Goal: Task Accomplishment & Management: Use online tool/utility

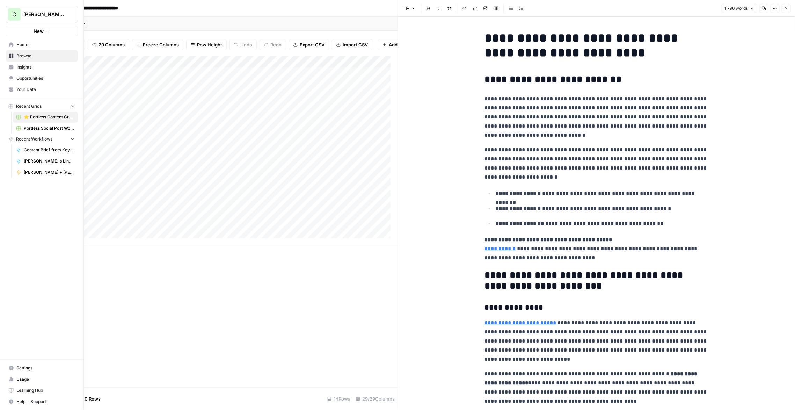
click at [23, 44] on span "Home" at bounding box center [45, 45] width 58 height 6
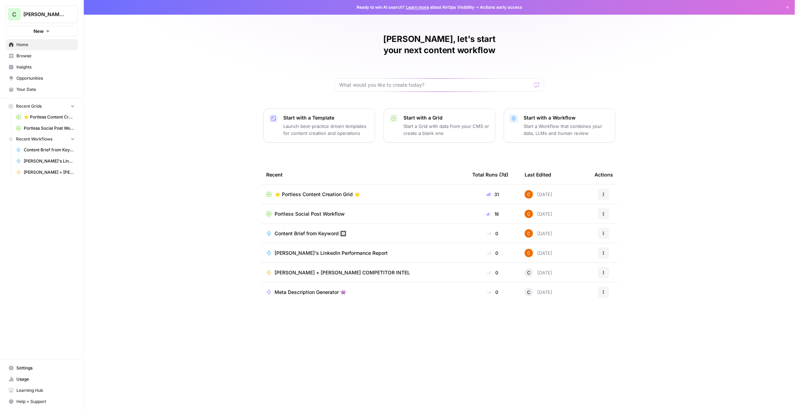
click at [35, 117] on span "⭐️ Portless Content Creation Grid ⭐️" at bounding box center [49, 117] width 51 height 6
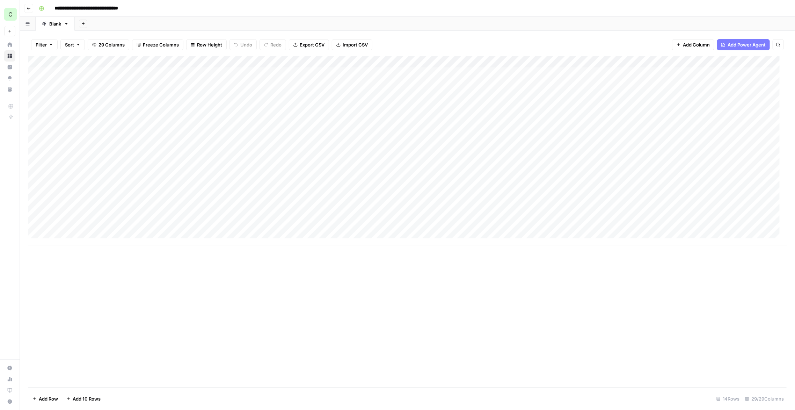
click at [119, 9] on input "**********" at bounding box center [98, 8] width 94 height 11
click at [119, 8] on input "**********" at bounding box center [98, 8] width 94 height 11
click at [43, 7] on icon "button" at bounding box center [41, 8] width 4 height 4
click at [43, 8] on icon "button" at bounding box center [41, 8] width 4 height 4
click at [144, 9] on input "**********" at bounding box center [98, 8] width 94 height 11
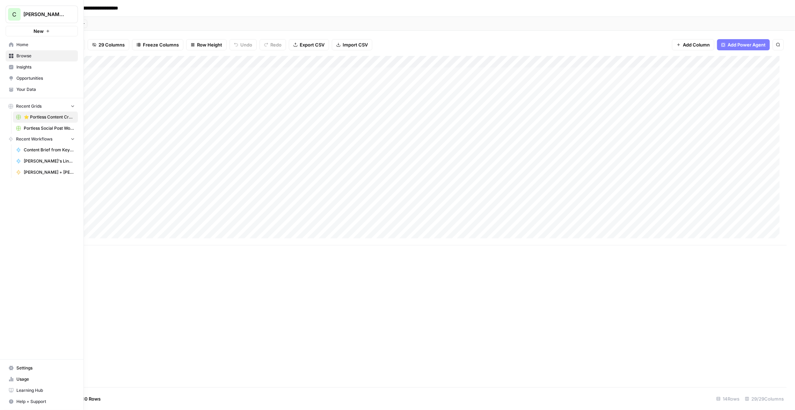
drag, startPoint x: 49, startPoint y: 117, endPoint x: 34, endPoint y: 119, distance: 15.5
click at [34, 119] on span "⭐️ Portless Content Creation Grid ⭐️" at bounding box center [49, 117] width 51 height 6
click at [38, 128] on span "Portless Social Post Workflow" at bounding box center [49, 128] width 51 height 6
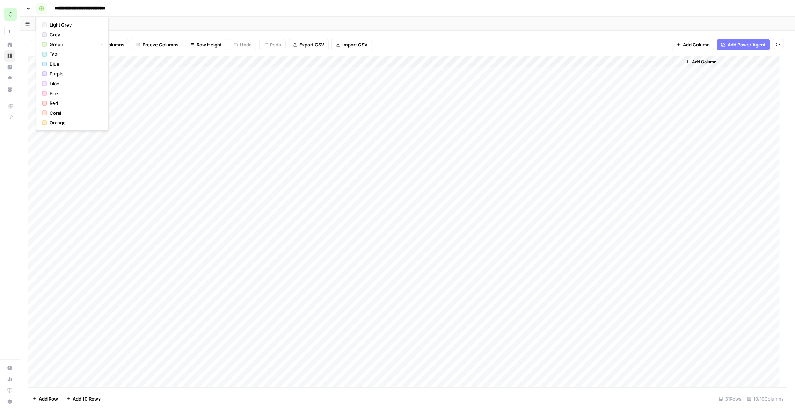
click at [44, 7] on button "button" at bounding box center [41, 8] width 11 height 11
click at [84, 7] on input "**********" at bounding box center [89, 8] width 77 height 11
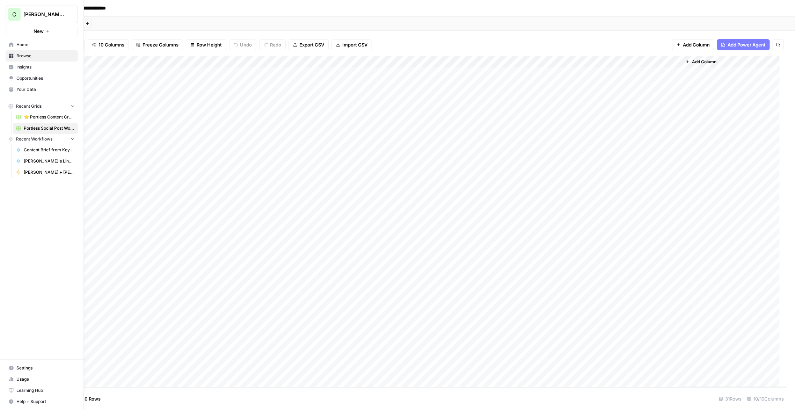
click at [15, 366] on link "Settings" at bounding box center [42, 367] width 72 height 11
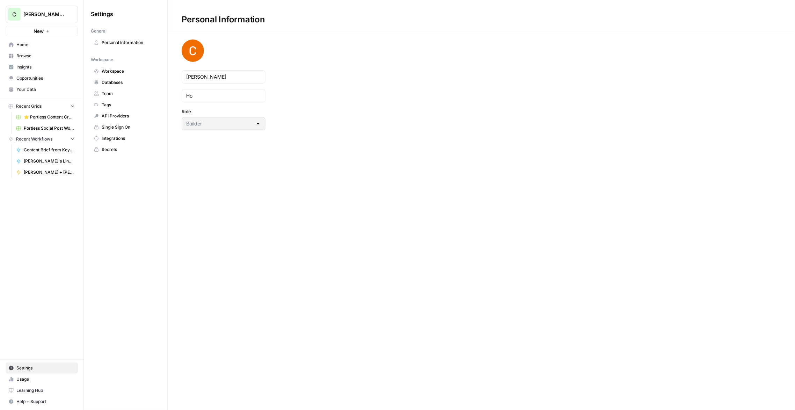
click at [130, 72] on span "Workspace" at bounding box center [130, 71] width 56 height 6
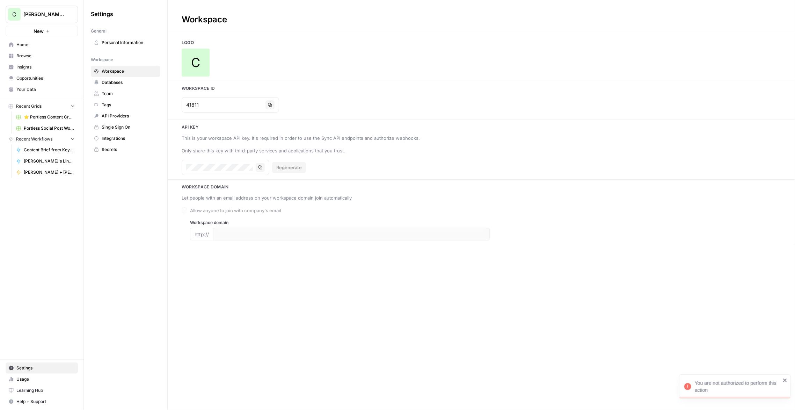
click at [125, 78] on link "Databases" at bounding box center [125, 82] width 69 height 11
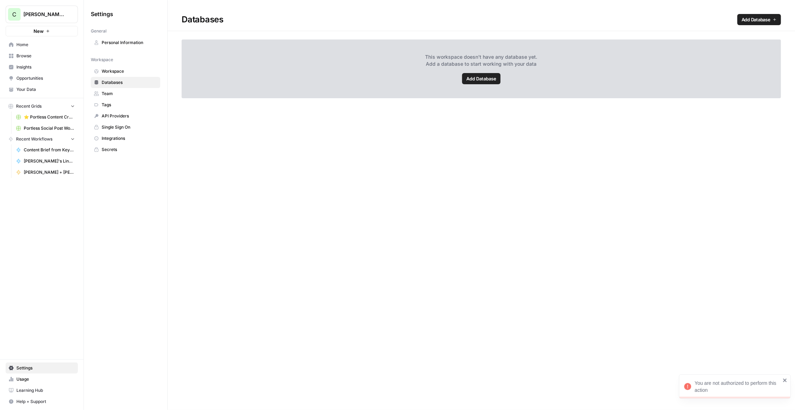
click at [131, 90] on link "Team" at bounding box center [125, 93] width 69 height 11
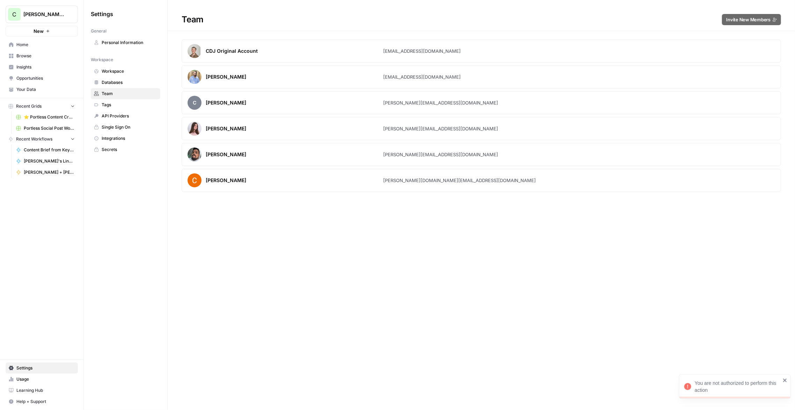
click at [131, 105] on span "Tags" at bounding box center [130, 105] width 56 height 6
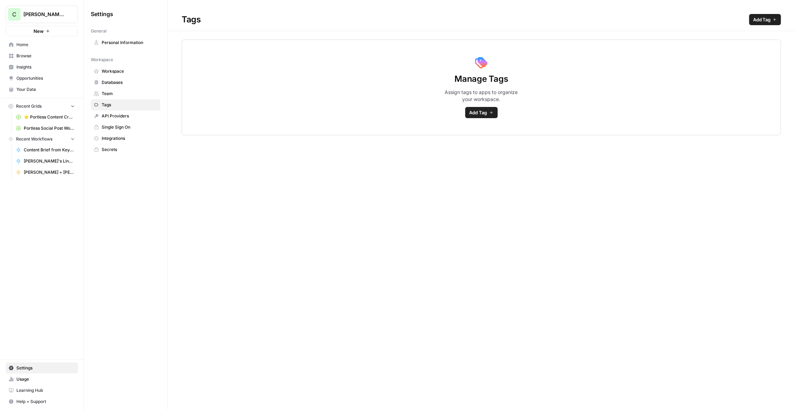
click at [28, 57] on span "Browse" at bounding box center [45, 56] width 58 height 6
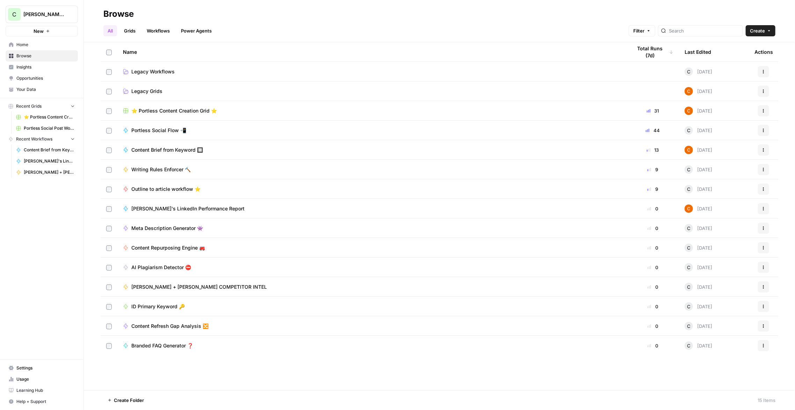
click at [127, 29] on link "Grids" at bounding box center [130, 30] width 20 height 11
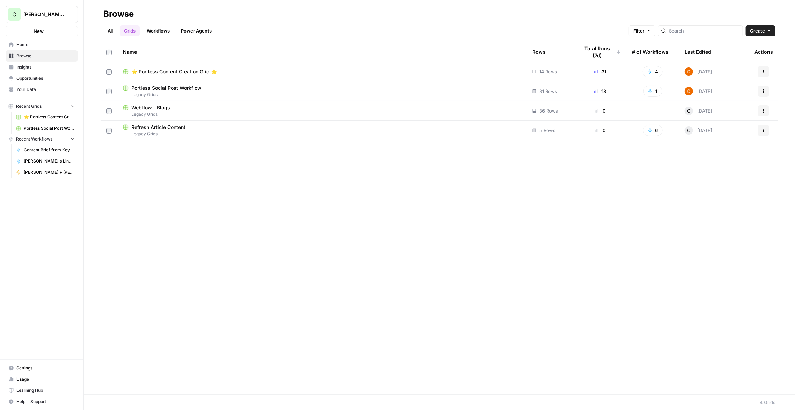
click at [107, 30] on link "All" at bounding box center [110, 30] width 14 height 11
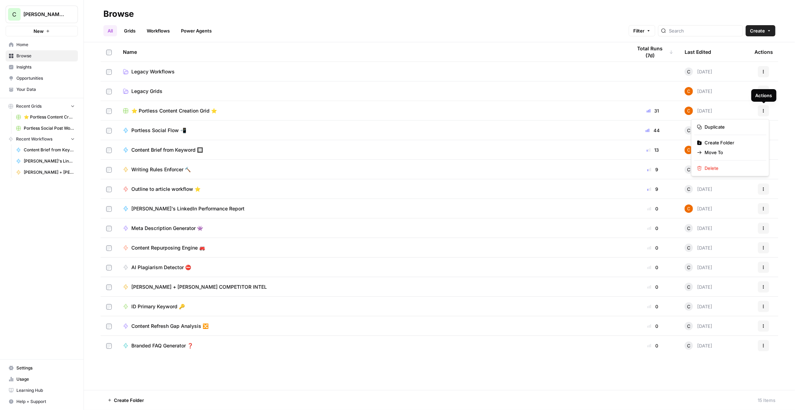
click at [766, 111] on button "Actions" at bounding box center [763, 110] width 11 height 11
click at [203, 110] on span "⭐️ Portless Content Creation Grid ⭐️" at bounding box center [174, 110] width 86 height 7
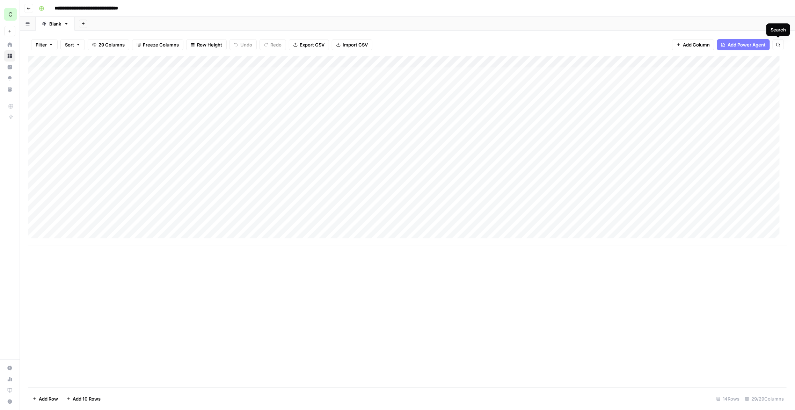
click at [777, 44] on icon "button" at bounding box center [778, 45] width 4 height 4
click at [763, 19] on div "Add Sheet" at bounding box center [435, 24] width 720 height 14
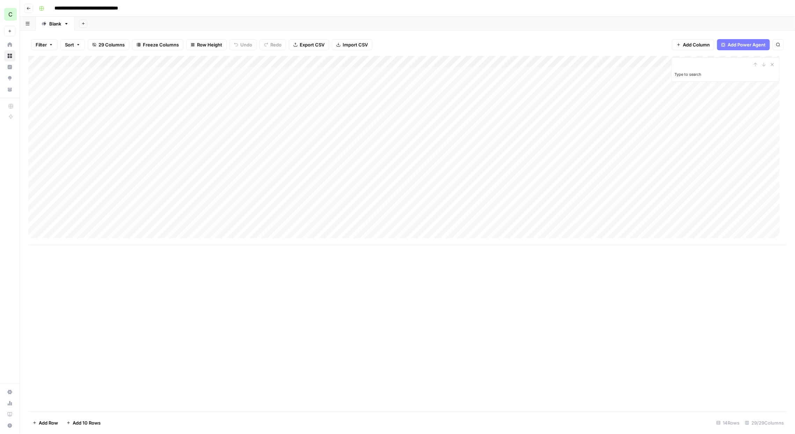
click at [79, 59] on div "Add Column" at bounding box center [407, 150] width 758 height 189
click at [79, 60] on div at bounding box center [84, 63] width 63 height 14
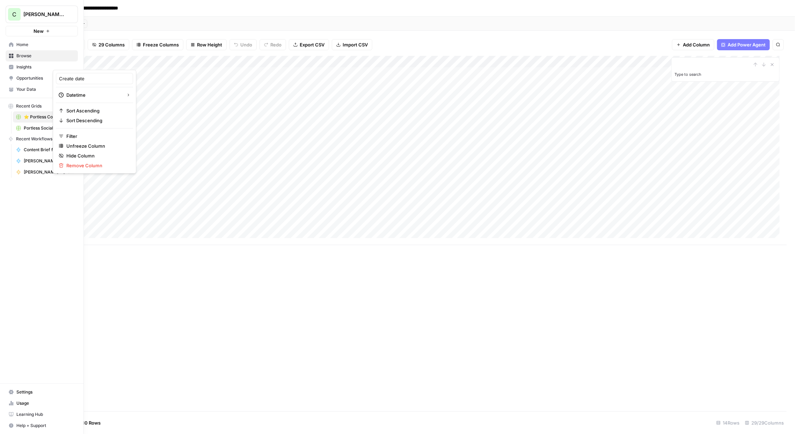
click at [21, 44] on span "Home" at bounding box center [45, 45] width 58 height 6
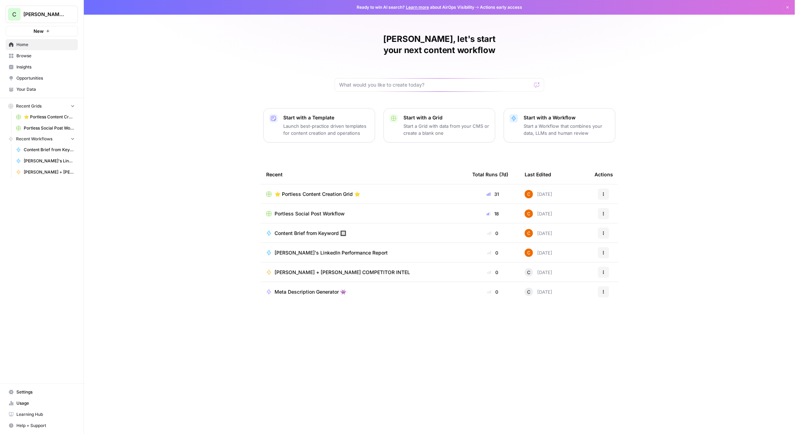
click at [416, 114] on p "Start with a Grid" at bounding box center [446, 117] width 86 height 7
click at [269, 192] on icon at bounding box center [268, 194] width 5 height 5
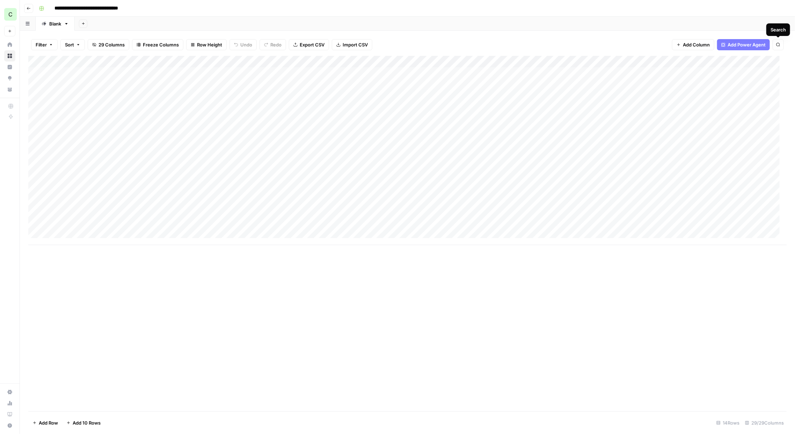
click at [777, 44] on icon "button" at bounding box center [777, 44] width 3 height 3
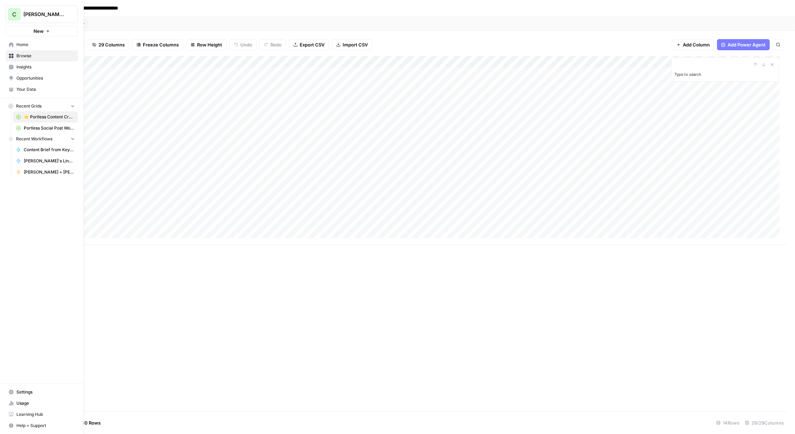
click at [24, 42] on span "Home" at bounding box center [45, 45] width 58 height 6
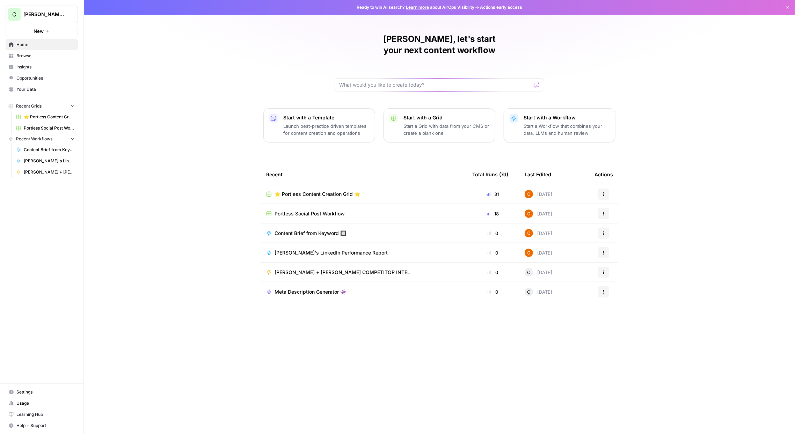
click at [308, 269] on span "[PERSON_NAME] + [PERSON_NAME] COMPETITOR INTEL" at bounding box center [343, 272] width 136 height 7
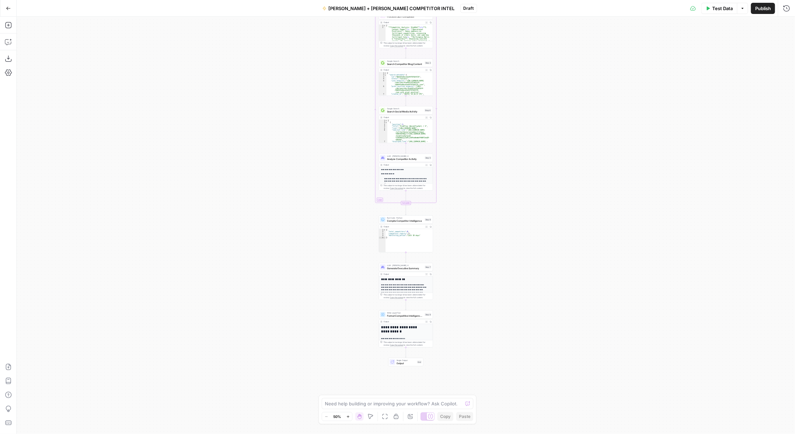
click at [6, 9] on icon "button" at bounding box center [8, 8] width 5 height 5
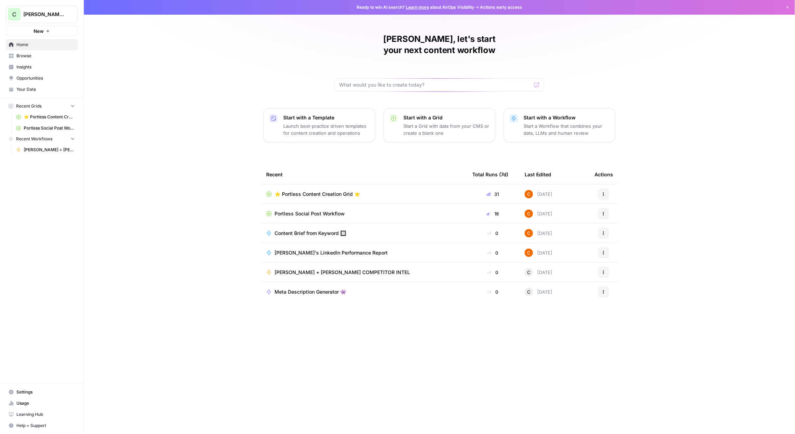
click at [12, 104] on icon "button" at bounding box center [11, 106] width 4 height 4
click at [33, 127] on span "Portless Social Post Workflow" at bounding box center [49, 128] width 51 height 6
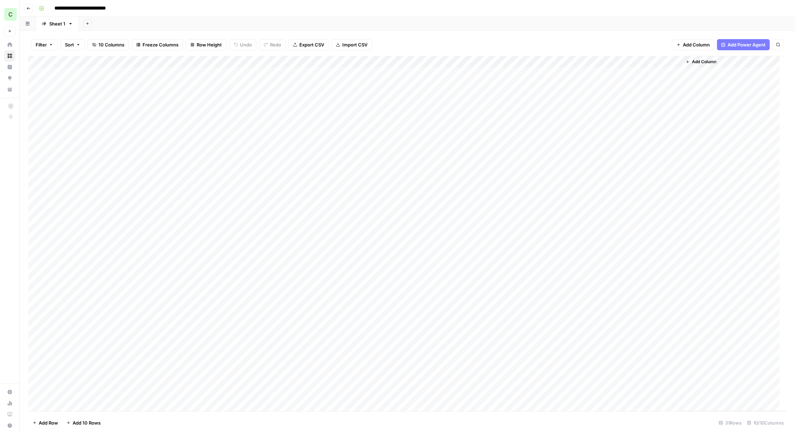
click at [70, 60] on div "Add Column" at bounding box center [407, 234] width 758 height 356
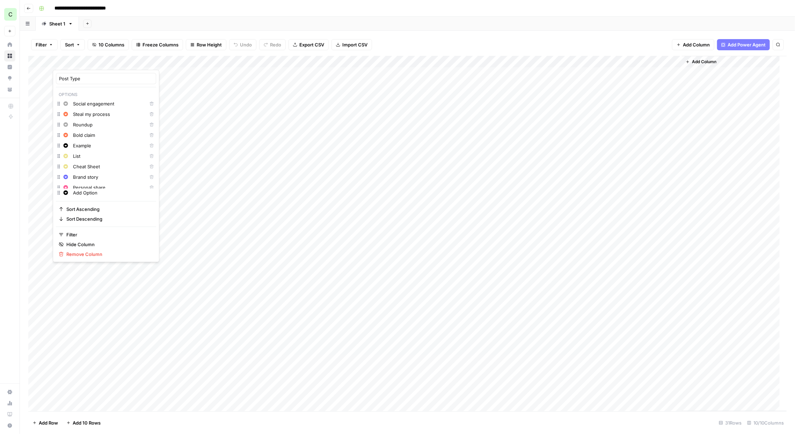
click at [70, 60] on div at bounding box center [84, 63] width 63 height 14
click at [165, 20] on div "Add Sheet" at bounding box center [437, 24] width 716 height 14
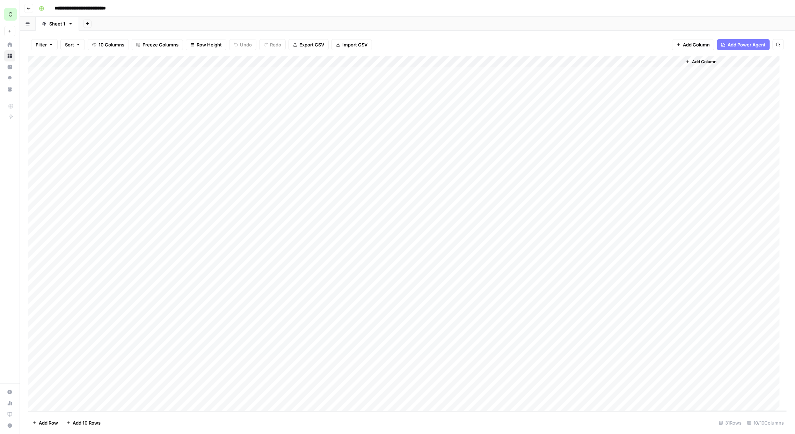
click at [740, 45] on span "Add Power Agent" at bounding box center [746, 44] width 38 height 7
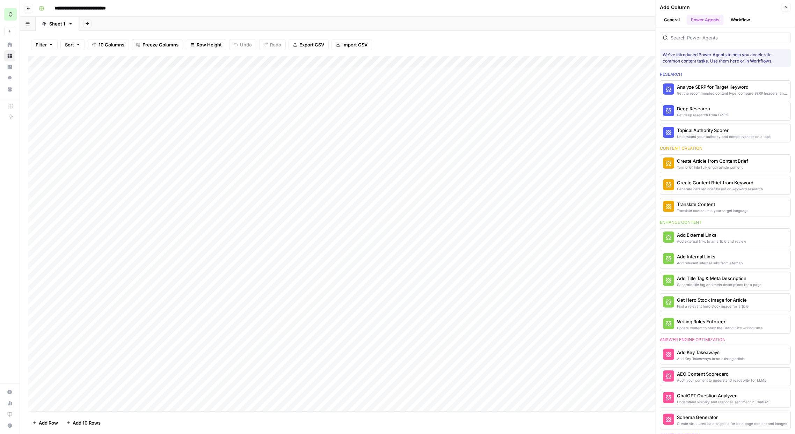
click at [634, 7] on div "**********" at bounding box center [412, 8] width 752 height 11
click at [740, 19] on button "Workflow" at bounding box center [740, 20] width 28 height 10
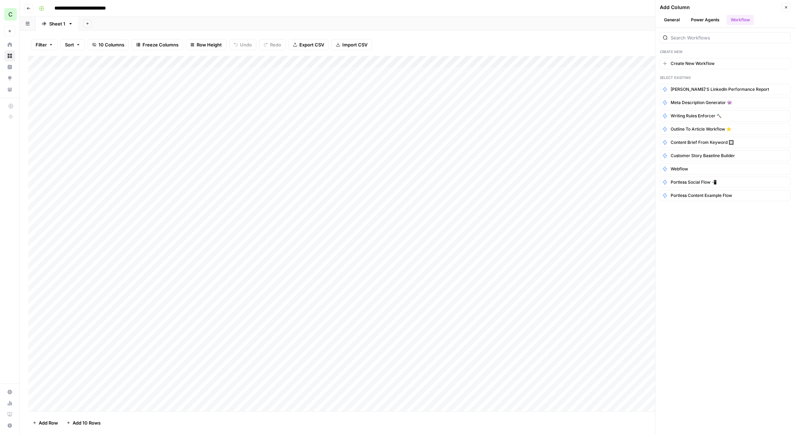
click at [698, 17] on button "Power Agents" at bounding box center [705, 20] width 37 height 10
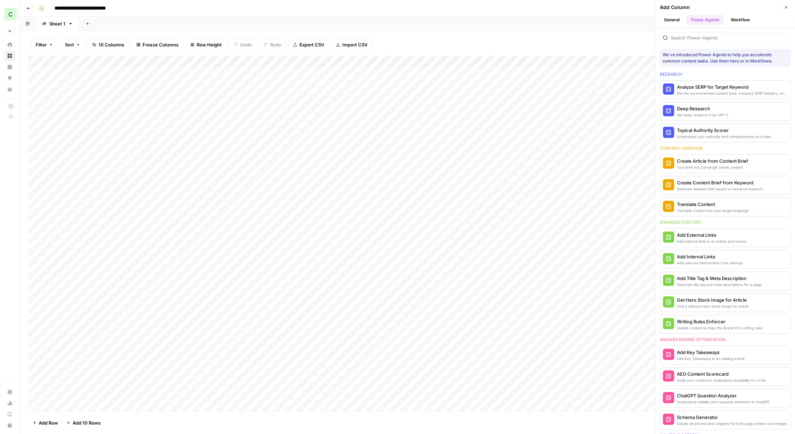
click at [746, 17] on button "Workflow" at bounding box center [740, 20] width 28 height 10
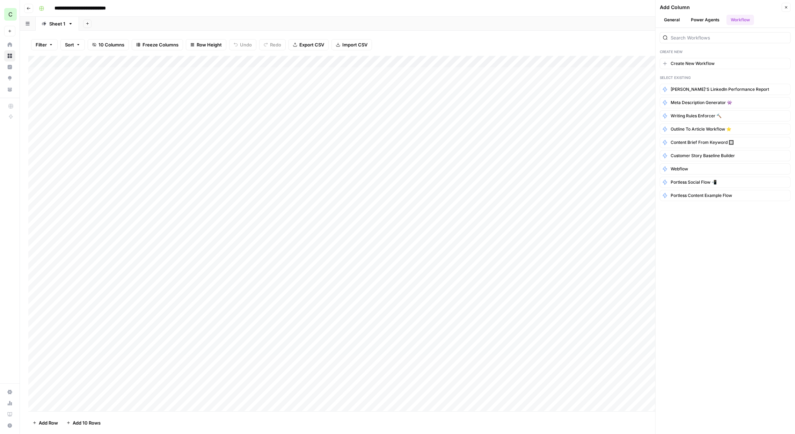
click at [668, 20] on button "General" at bounding box center [672, 20] width 24 height 10
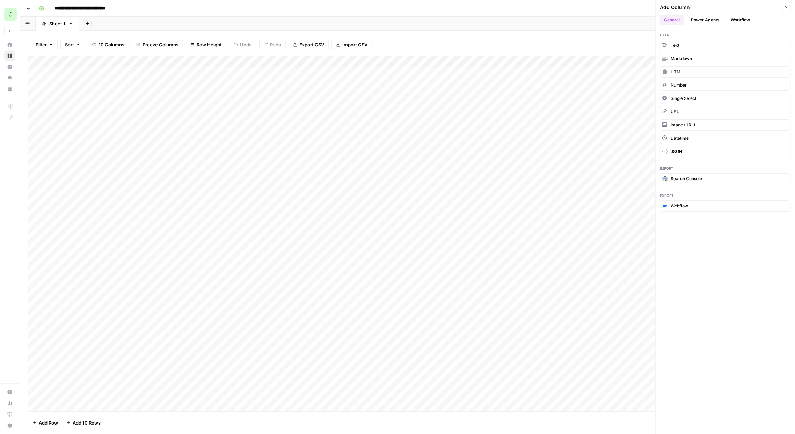
click at [668, 20] on button "General" at bounding box center [672, 20] width 24 height 10
click at [623, 15] on header "**********" at bounding box center [407, 8] width 775 height 17
click at [783, 7] on button "Close" at bounding box center [786, 7] width 9 height 9
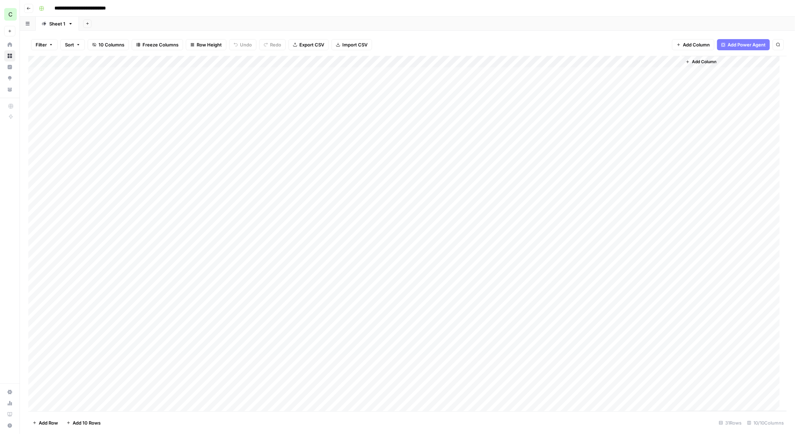
drag, startPoint x: 666, startPoint y: 1, endPoint x: 510, endPoint y: 7, distance: 155.9
click at [511, 7] on div "**********" at bounding box center [412, 8] width 752 height 11
click at [277, 24] on div "Add Sheet" at bounding box center [437, 24] width 716 height 14
click at [141, 60] on div "Add Column" at bounding box center [407, 234] width 758 height 356
click at [141, 60] on div at bounding box center [147, 63] width 63 height 14
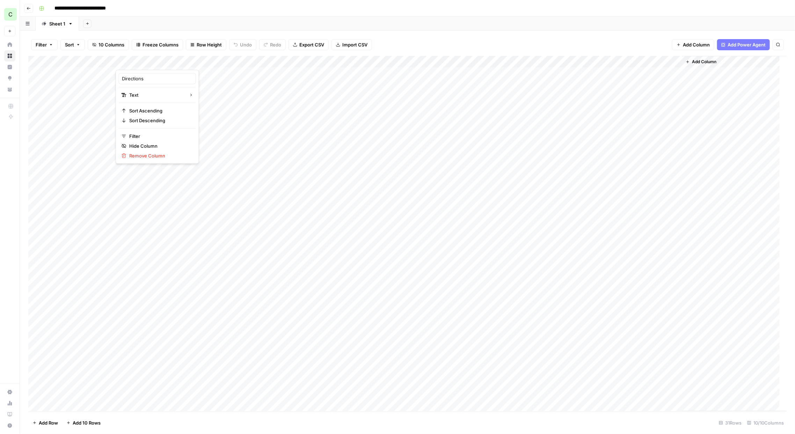
click at [487, 43] on div "Filter Sort 10 Columns Freeze Columns Row Height Undo Redo Export CSV Import CS…" at bounding box center [407, 45] width 758 height 22
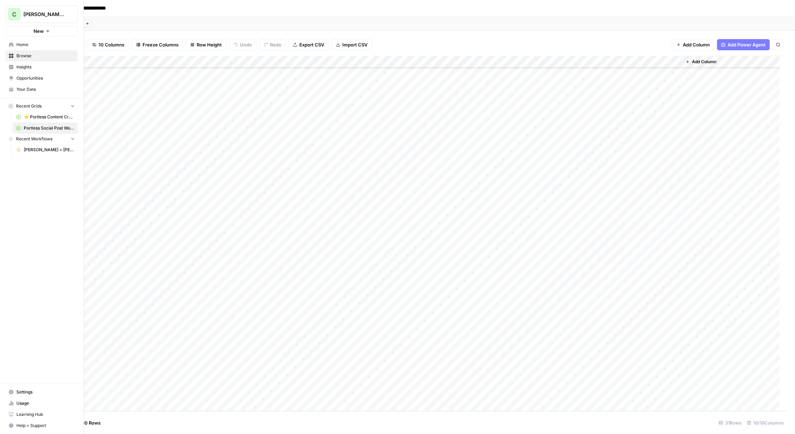
click at [18, 395] on span "Settings" at bounding box center [45, 392] width 58 height 6
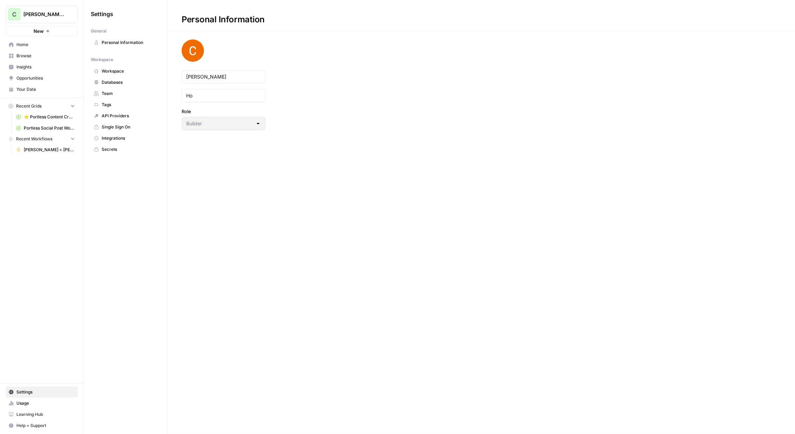
click at [123, 43] on span "Personal Information" at bounding box center [130, 42] width 56 height 6
click at [45, 118] on span "⭐️ Portless Content Creation Grid ⭐️" at bounding box center [49, 117] width 51 height 6
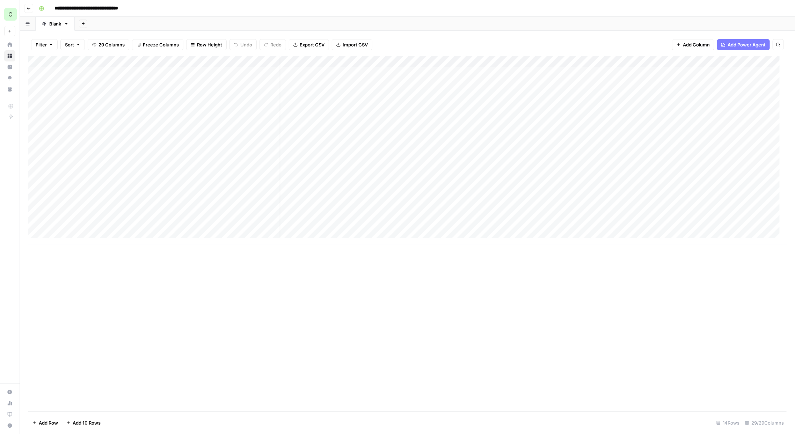
scroll to position [0, 0]
click at [297, 46] on button "Export CSV" at bounding box center [309, 44] width 40 height 11
click at [62, 27] on link "Blank" at bounding box center [55, 24] width 39 height 14
click at [67, 24] on icon "button" at bounding box center [66, 23] width 5 height 5
click at [64, 22] on button "button" at bounding box center [66, 23] width 5 height 5
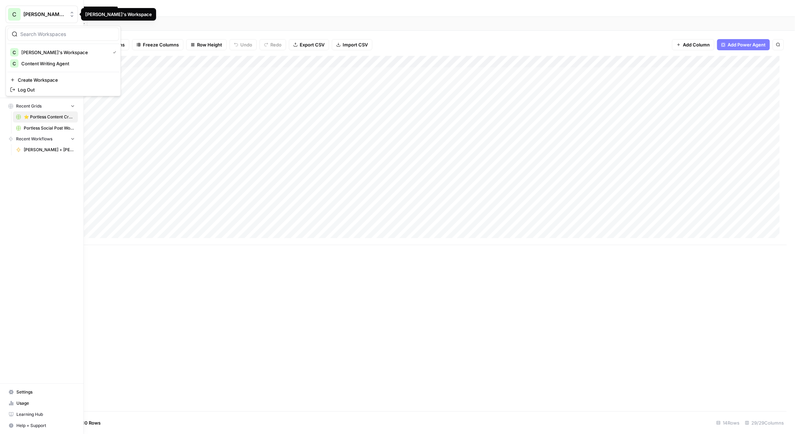
click at [12, 15] on span "C" at bounding box center [14, 14] width 4 height 8
click at [38, 16] on span "[PERSON_NAME]'s Workspace" at bounding box center [44, 14] width 42 height 7
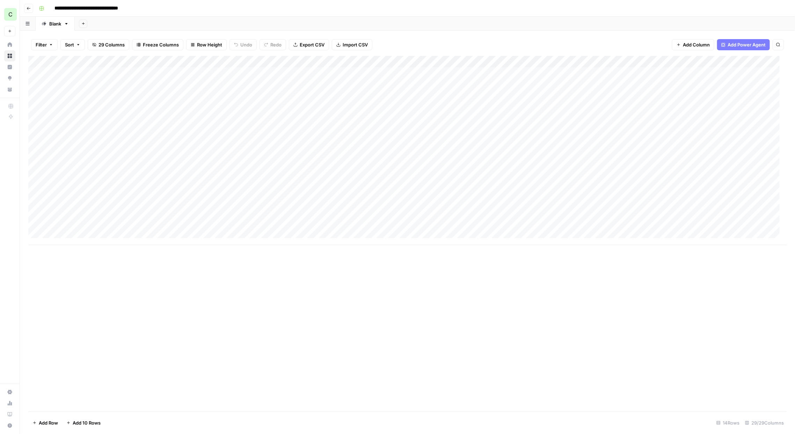
click at [29, 5] on button "Go back" at bounding box center [28, 8] width 9 height 9
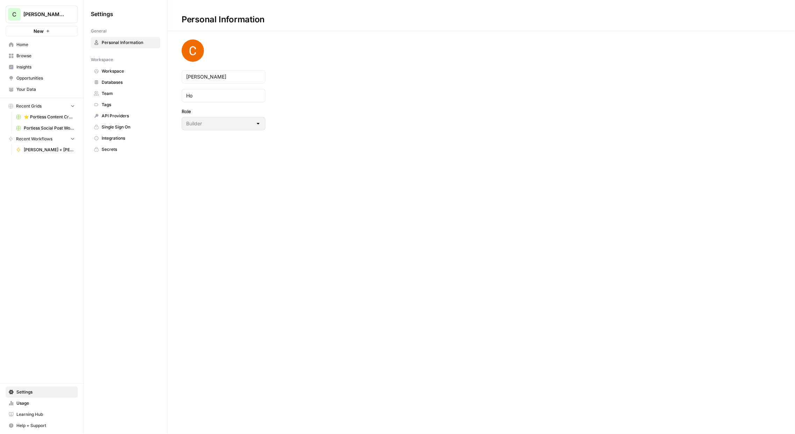
click at [114, 77] on link "Databases" at bounding box center [125, 82] width 69 height 11
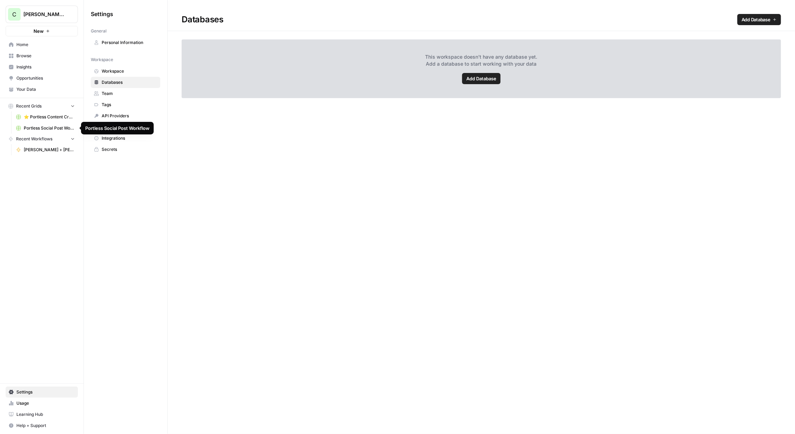
click at [46, 115] on span "⭐️ Portless Content Creation Grid ⭐️" at bounding box center [49, 117] width 51 height 6
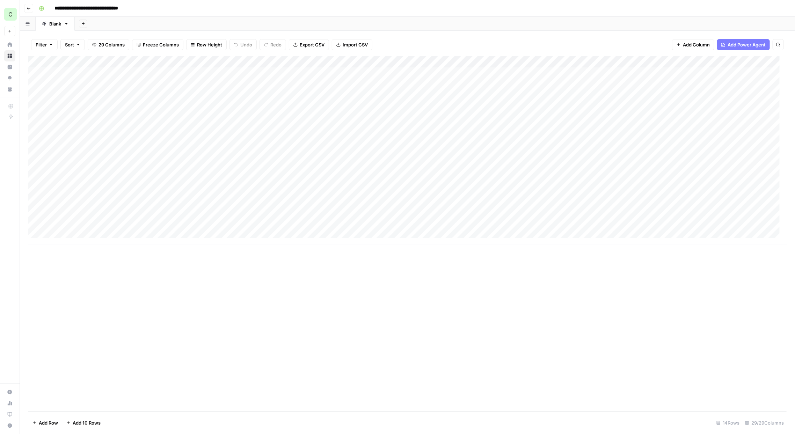
drag, startPoint x: 97, startPoint y: 4, endPoint x: 39, endPoint y: 7, distance: 58.4
click at [39, 7] on icon "button" at bounding box center [41, 8] width 5 height 5
click at [222, 3] on div "**********" at bounding box center [412, 8] width 752 height 11
click at [28, 6] on icon "button" at bounding box center [29, 8] width 4 height 4
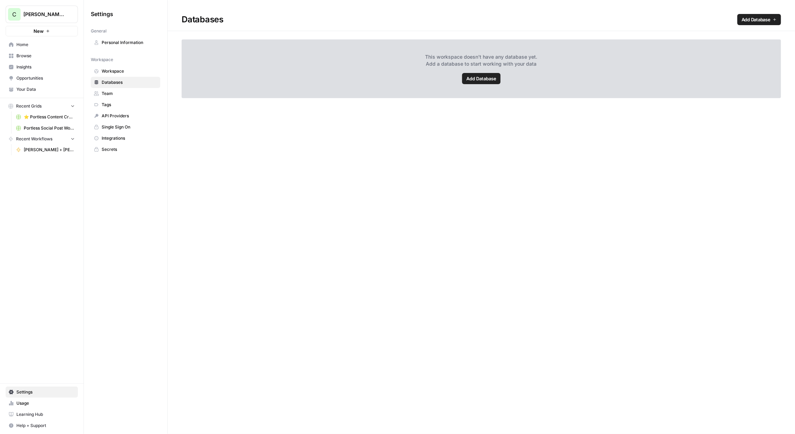
click at [57, 116] on span "⭐️ Portless Content Creation Grid ⭐️" at bounding box center [49, 117] width 51 height 6
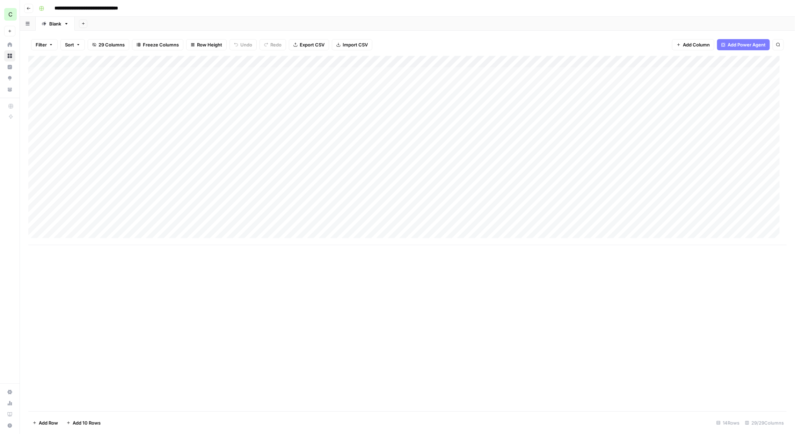
drag, startPoint x: 165, startPoint y: 63, endPoint x: 210, endPoint y: 58, distance: 45.2
click at [210, 58] on div "Add Column" at bounding box center [407, 150] width 758 height 189
click at [210, 60] on div at bounding box center [166, 63] width 101 height 14
click at [207, 10] on div "**********" at bounding box center [412, 8] width 752 height 11
click at [529, 60] on div "Add Column" at bounding box center [407, 150] width 758 height 189
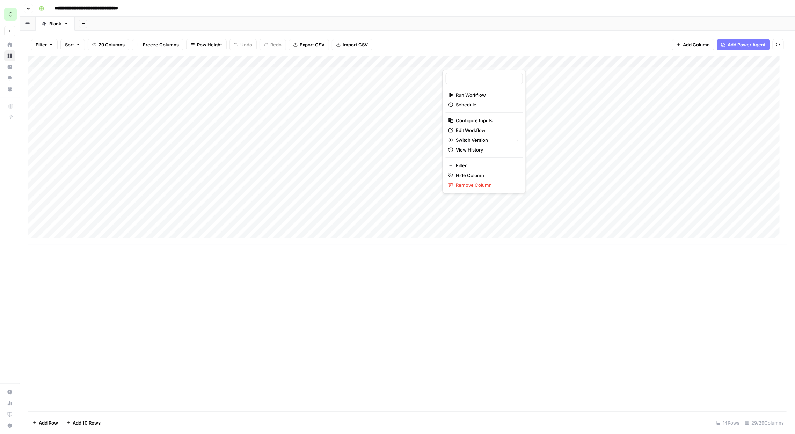
type input "Content Brief from Keyword 🔲"
click at [455, 39] on div "Filter Sort 29 Columns Freeze Columns Row Height Undo Redo Export CSV Import CS…" at bounding box center [407, 45] width 758 height 22
click at [439, 59] on div "Add Column" at bounding box center [407, 150] width 758 height 189
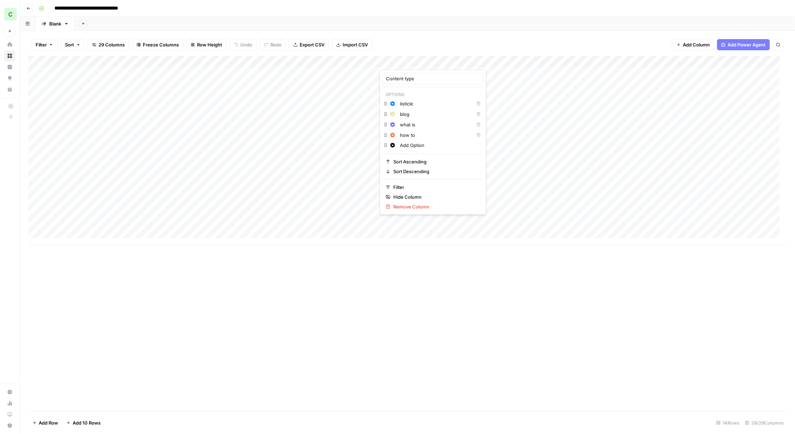
click at [453, 32] on div "Filter Sort 29 Columns Freeze Columns Row Height Undo Redo Export CSV Import CS…" at bounding box center [407, 232] width 775 height 403
click at [526, 63] on div "Add Column" at bounding box center [407, 150] width 758 height 189
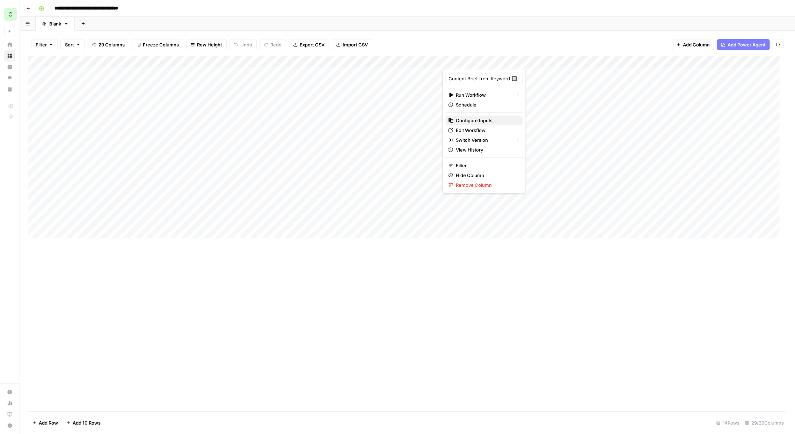
click at [490, 119] on span "Configure Inputs" at bounding box center [486, 120] width 61 height 7
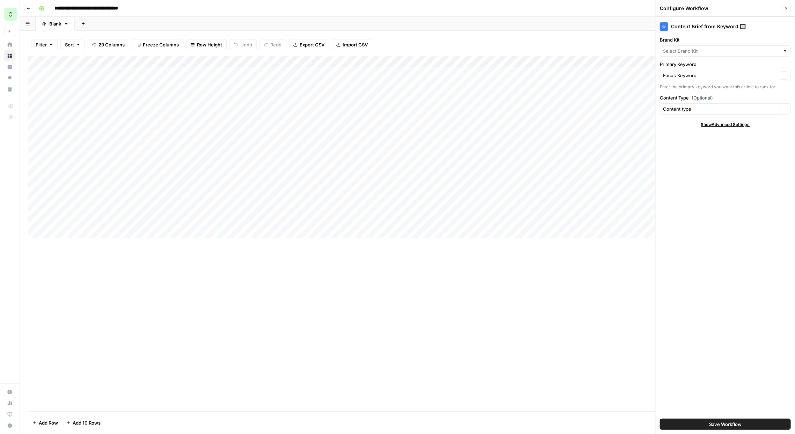
type input "Portless"
click at [786, 8] on icon "button" at bounding box center [786, 8] width 2 height 2
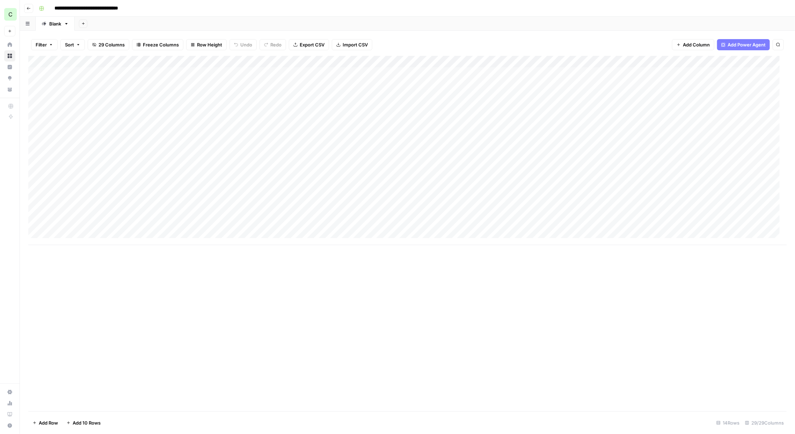
click at [528, 63] on div "Add Column" at bounding box center [407, 150] width 758 height 189
click at [495, 132] on span "Edit Workflow" at bounding box center [486, 130] width 61 height 7
click at [625, 61] on div "Add Column" at bounding box center [407, 150] width 758 height 189
click at [591, 130] on span "Edit Workflow" at bounding box center [587, 130] width 61 height 7
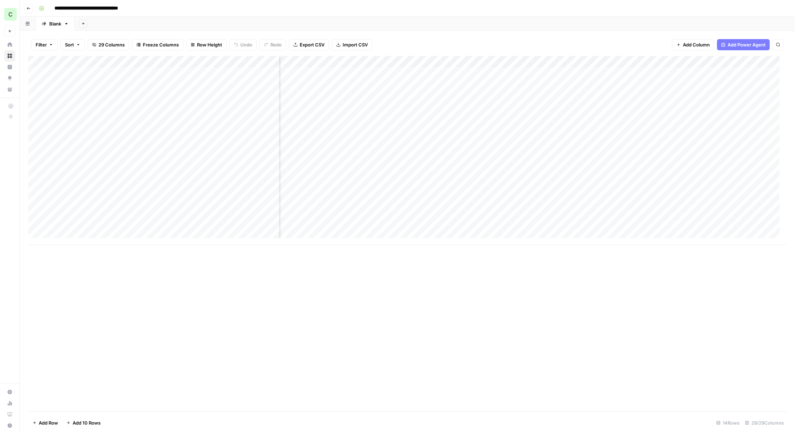
scroll to position [0, 672]
click at [671, 61] on div "Add Column" at bounding box center [407, 150] width 758 height 189
type input "Writing Rules Enforcer 🔨"
click at [646, 127] on span "Edit Workflow" at bounding box center [640, 130] width 61 height 7
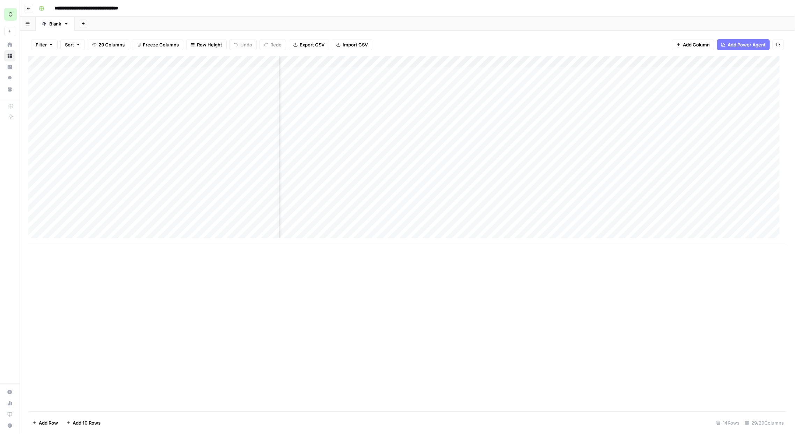
click at [573, 61] on div "Add Column" at bounding box center [407, 150] width 758 height 189
click at [578, 128] on span "Edit Workflow" at bounding box center [567, 130] width 61 height 7
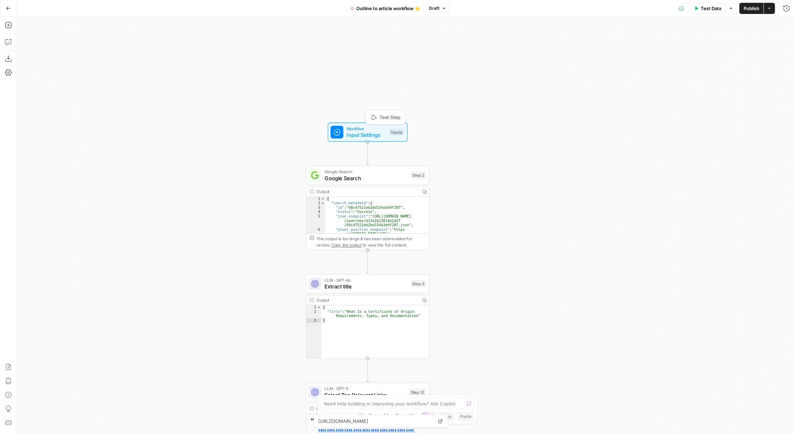
click at [367, 134] on span "Input Settings" at bounding box center [365, 135] width 39 height 8
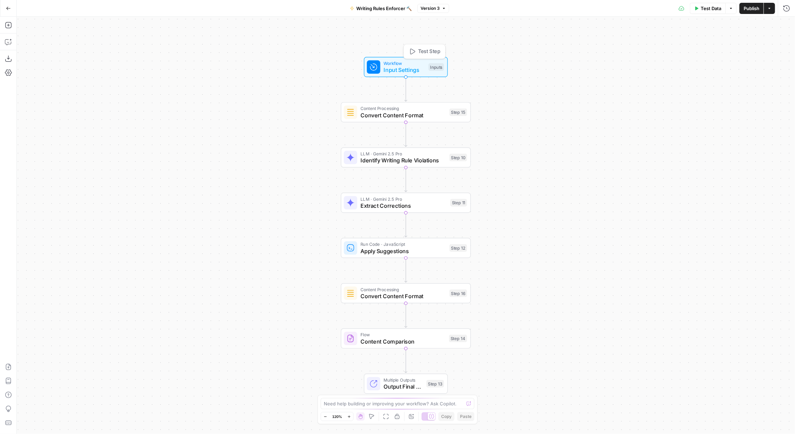
click at [406, 68] on span "Input Settings" at bounding box center [404, 70] width 42 height 8
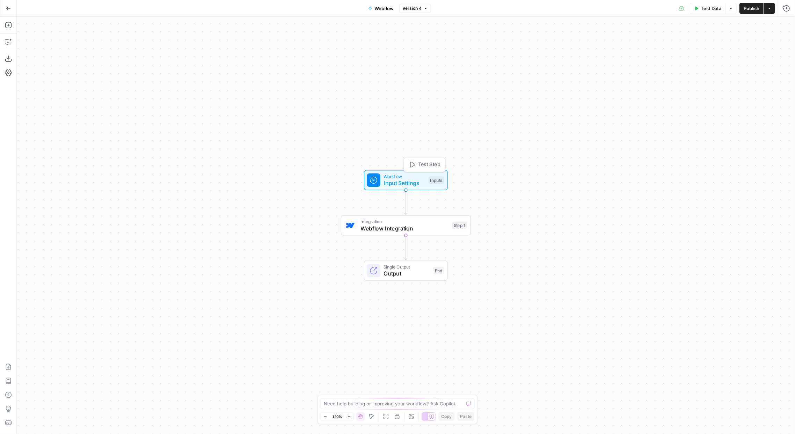
click at [415, 181] on span "Input Settings" at bounding box center [404, 183] width 42 height 8
